Goal: Information Seeking & Learning: Find specific fact

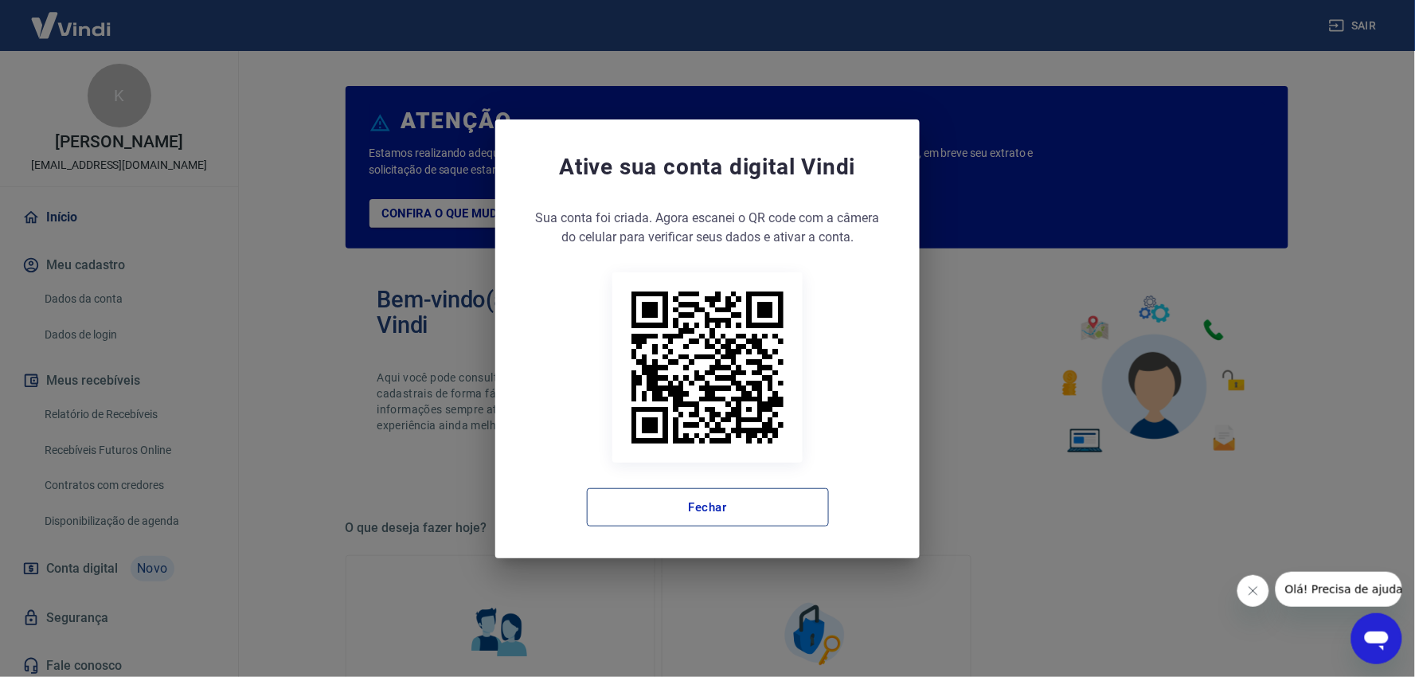
click at [746, 505] on button "Fechar" at bounding box center [708, 507] width 242 height 38
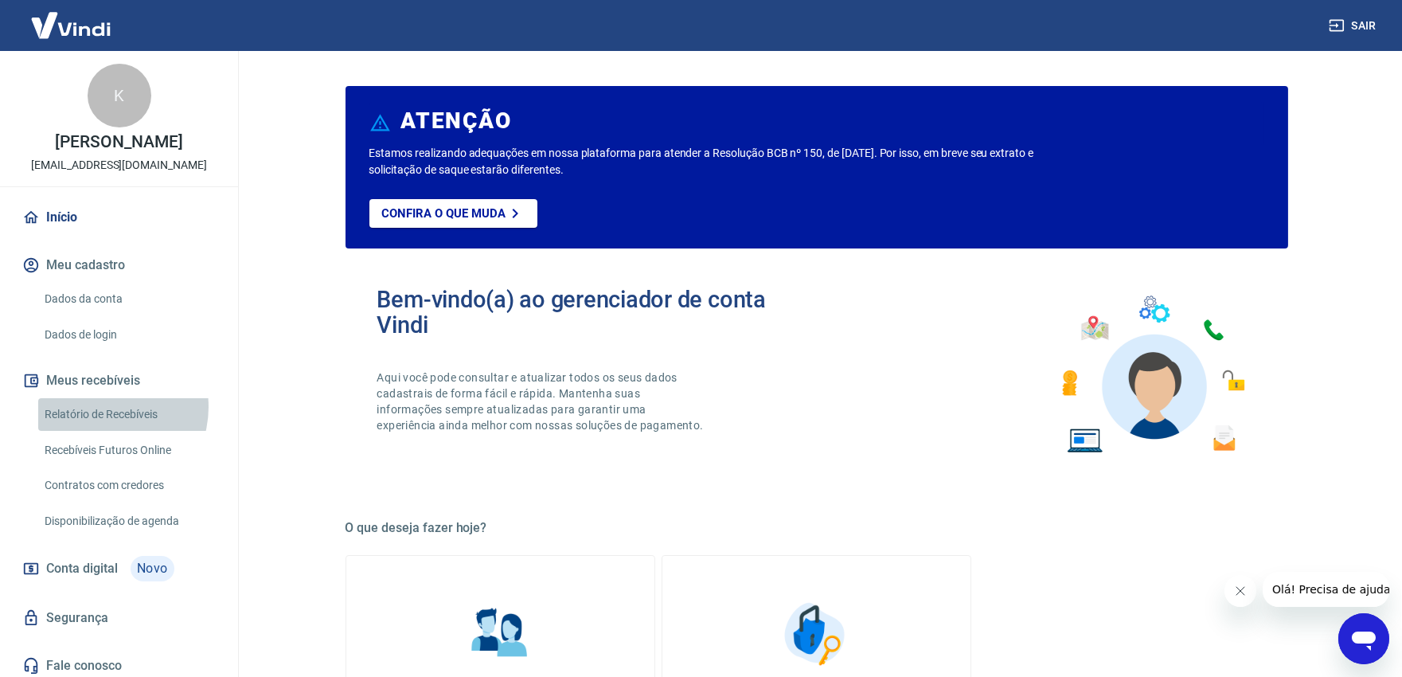
click at [101, 424] on link "Relatório de Recebíveis" at bounding box center [128, 414] width 181 height 33
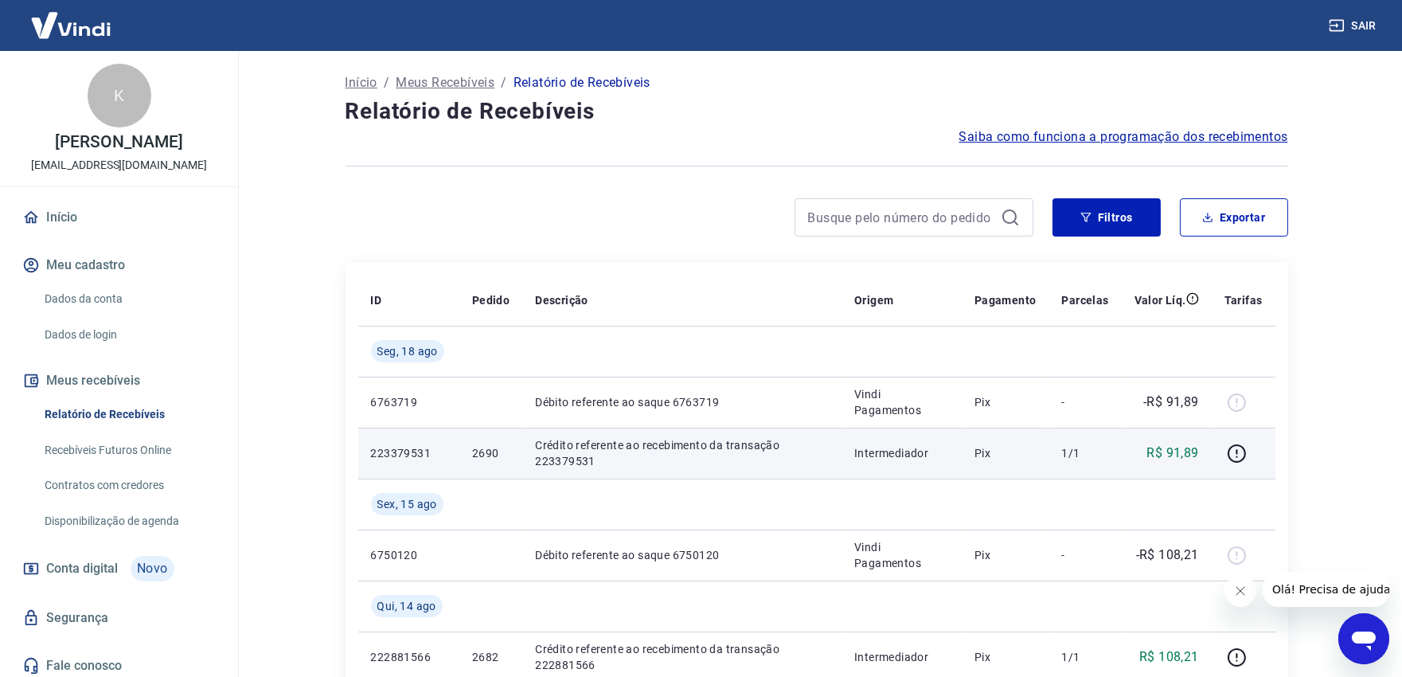
click at [495, 454] on p "2690" at bounding box center [490, 453] width 37 height 16
click at [486, 455] on p "2690" at bounding box center [490, 453] width 37 height 16
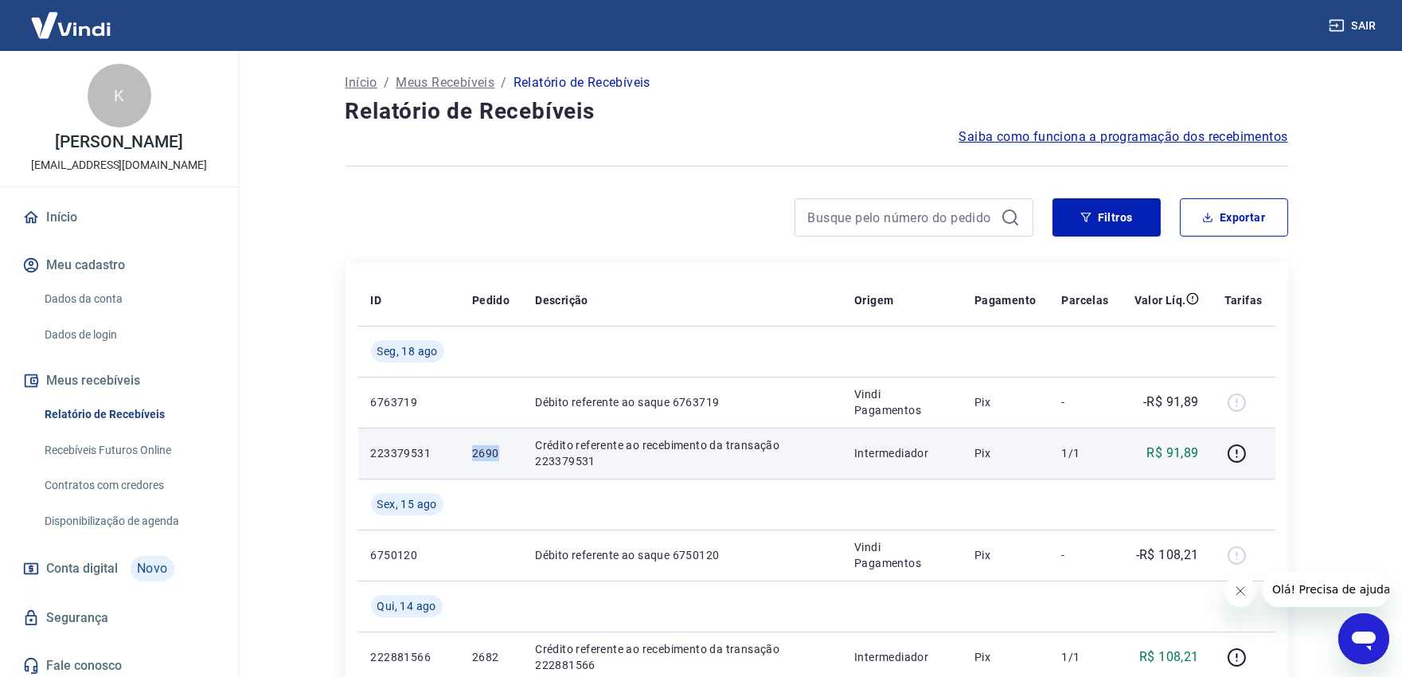
click at [486, 455] on p "2690" at bounding box center [490, 453] width 37 height 16
click at [483, 456] on p "2690" at bounding box center [490, 453] width 37 height 16
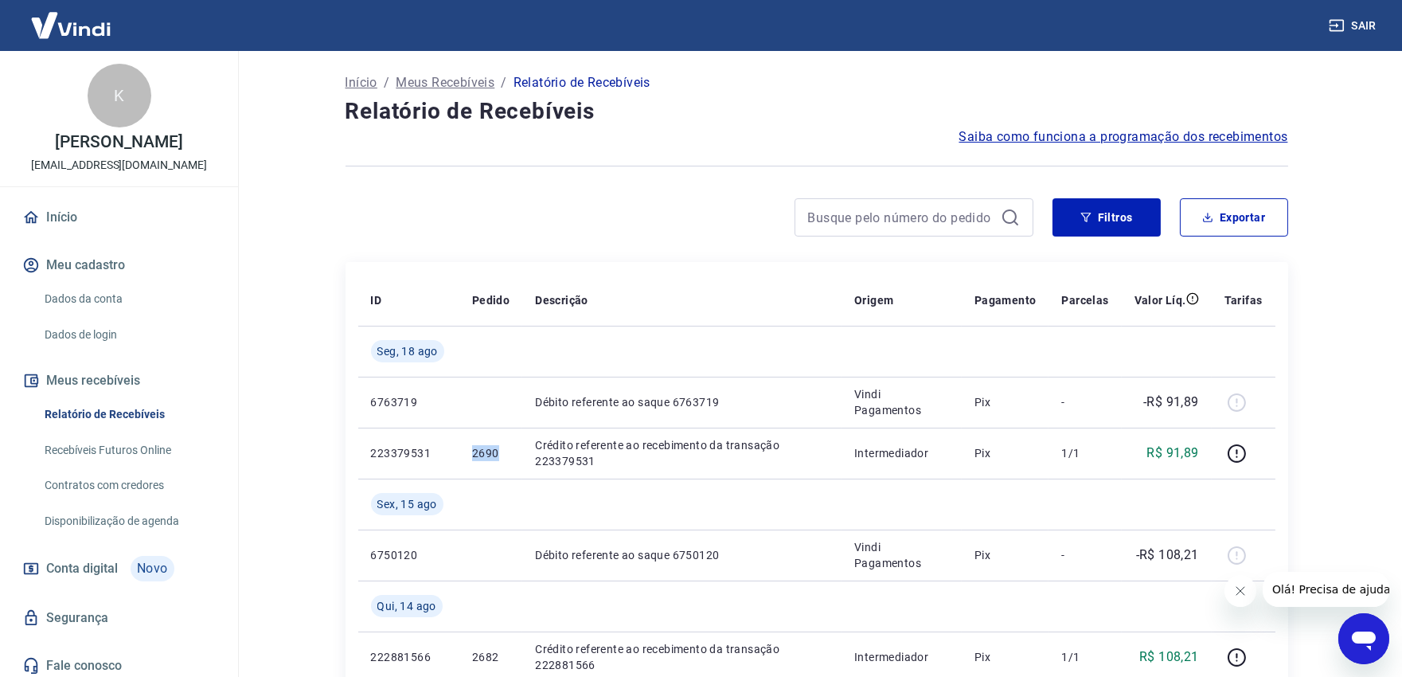
click at [1363, 35] on button "Sair" at bounding box center [1354, 25] width 57 height 29
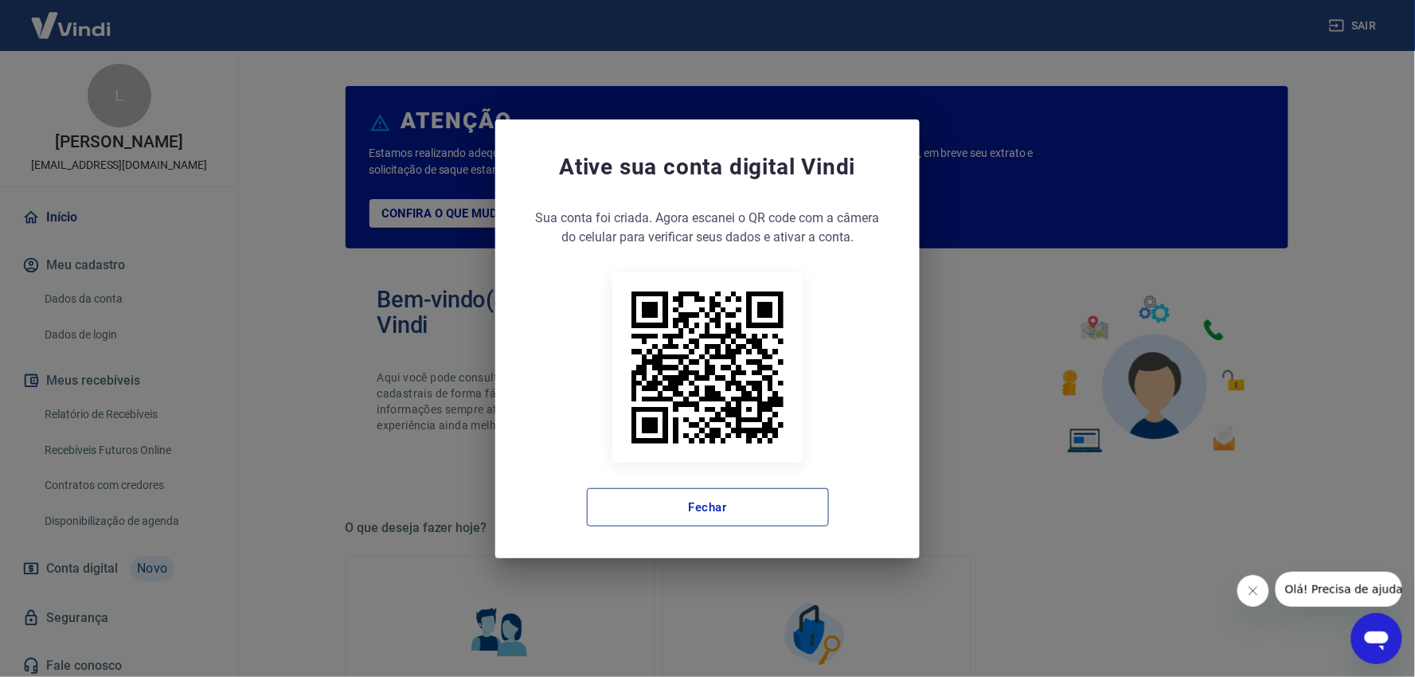
click at [733, 510] on button "Fechar" at bounding box center [708, 507] width 242 height 38
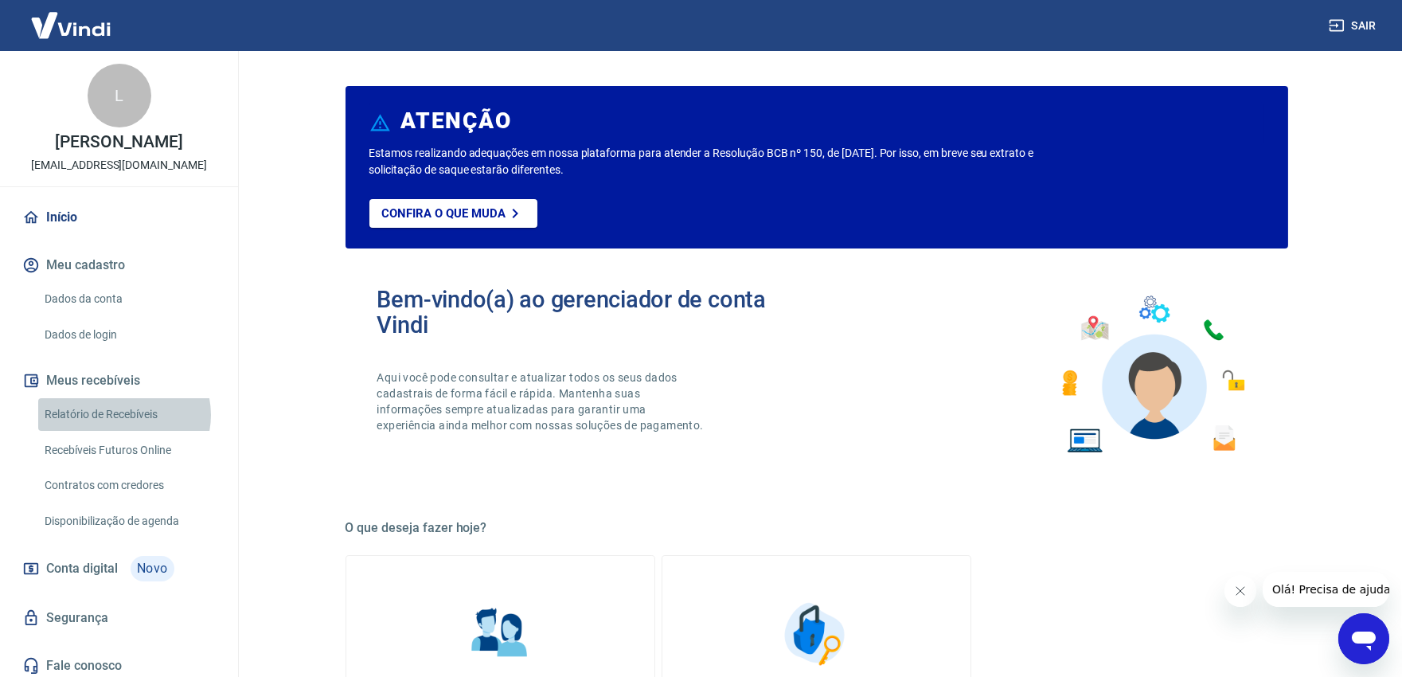
click at [123, 431] on link "Relatório de Recebíveis" at bounding box center [128, 414] width 181 height 33
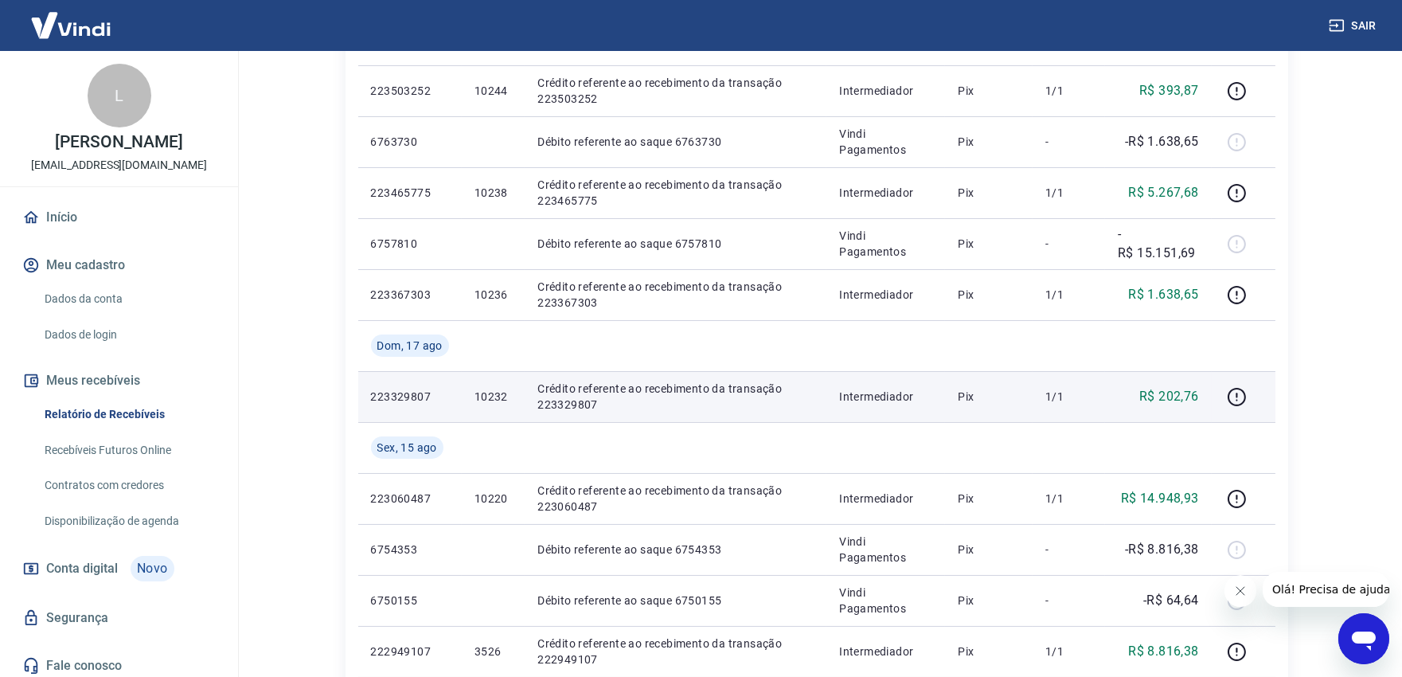
scroll to position [354, 0]
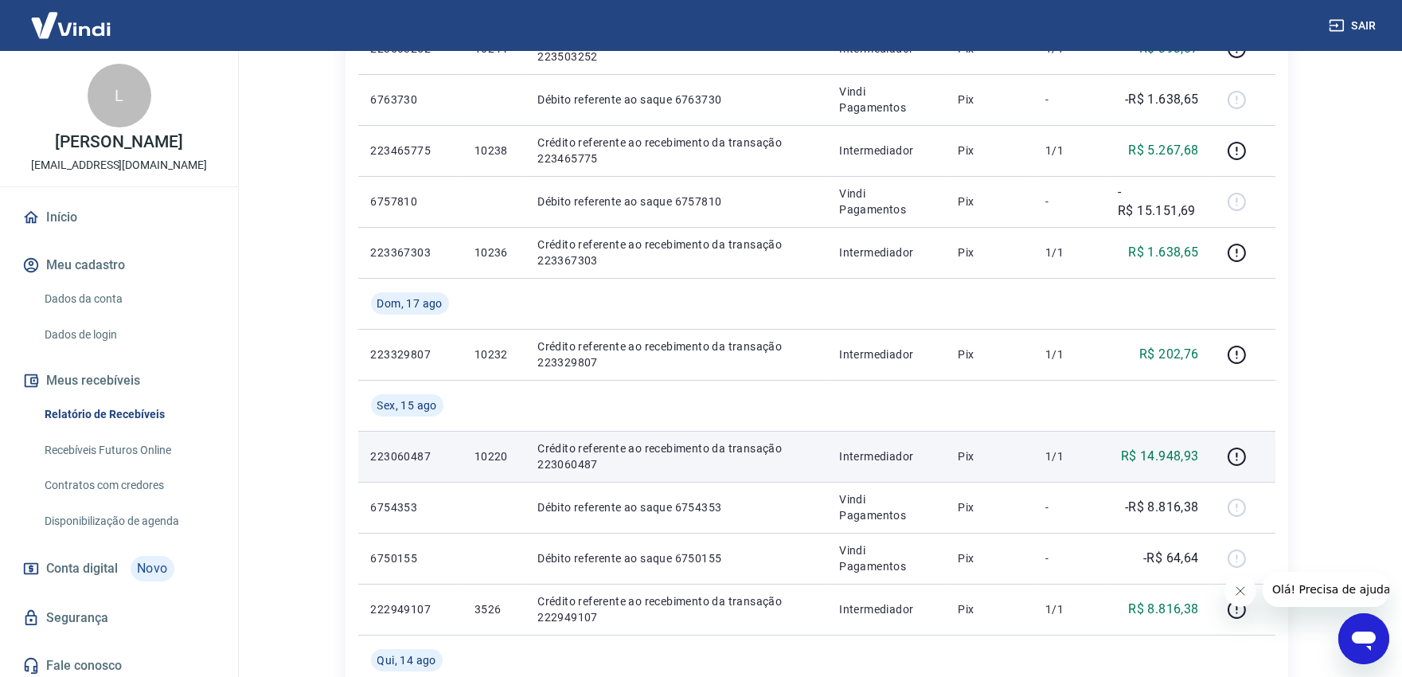
click at [503, 454] on p "10220" at bounding box center [493, 456] width 37 height 16
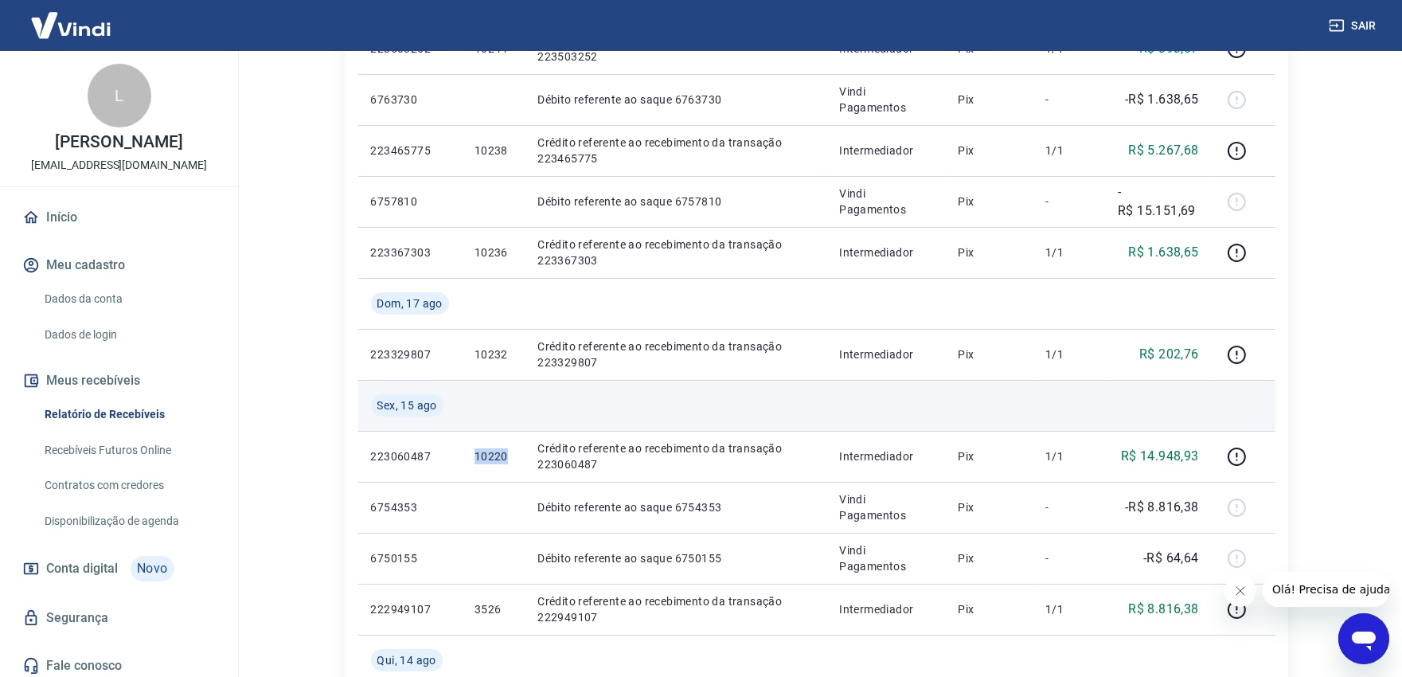
copy p "10220"
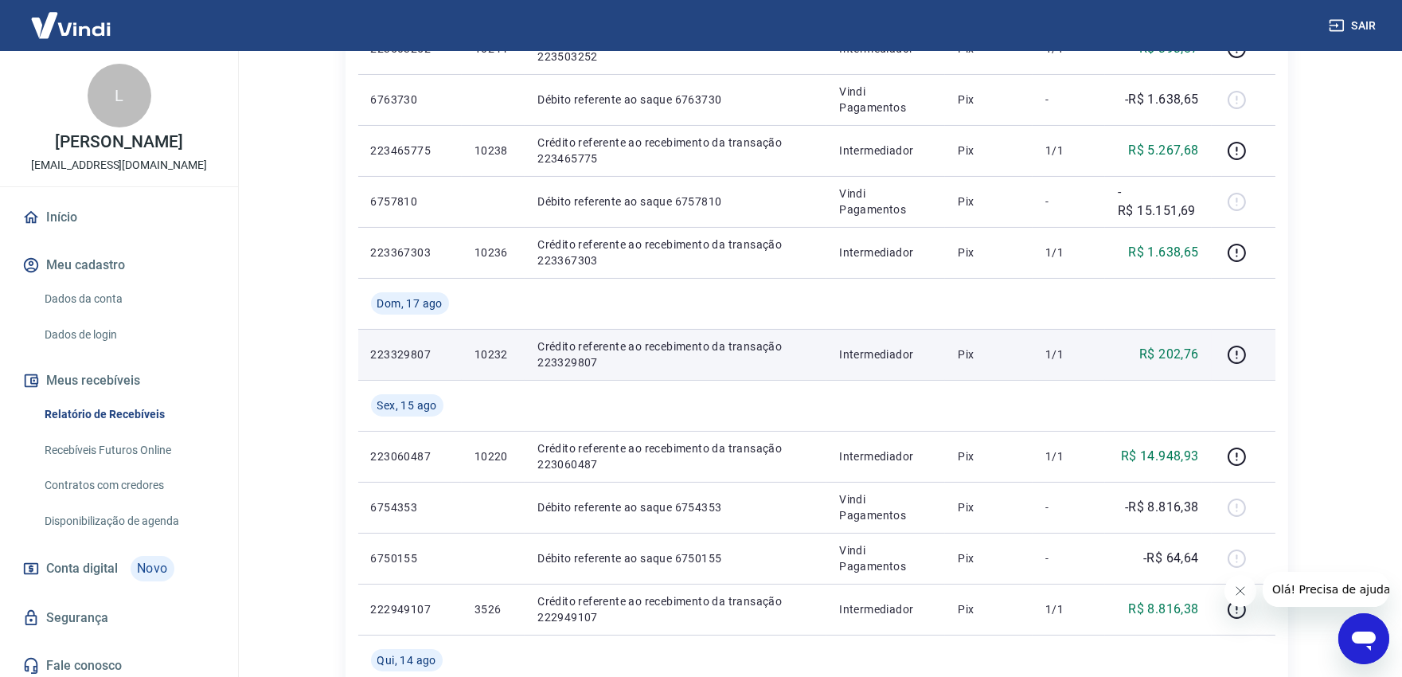
click at [491, 352] on p "10232" at bounding box center [493, 354] width 37 height 16
copy p "10232"
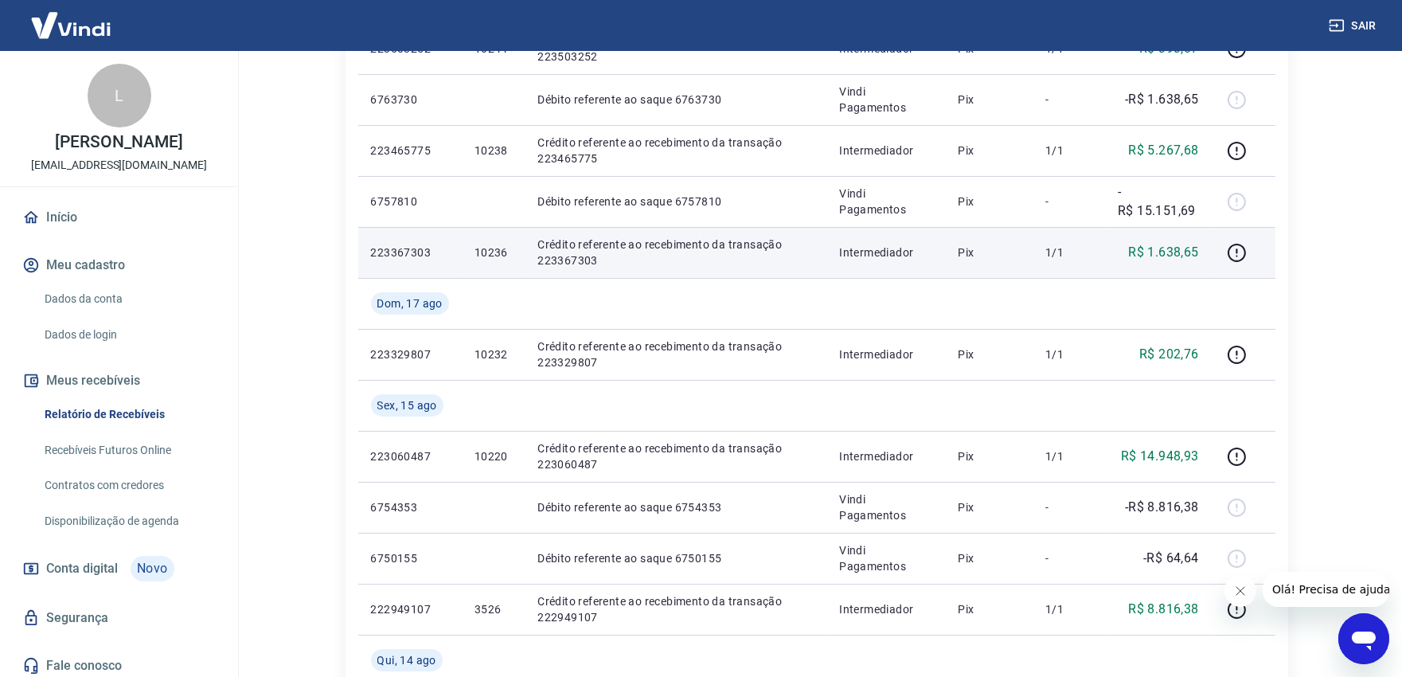
click at [482, 252] on p "10236" at bounding box center [493, 252] width 37 height 16
click at [482, 253] on p "10236" at bounding box center [493, 252] width 37 height 16
copy p "10236"
